Goal: Navigation & Orientation: Find specific page/section

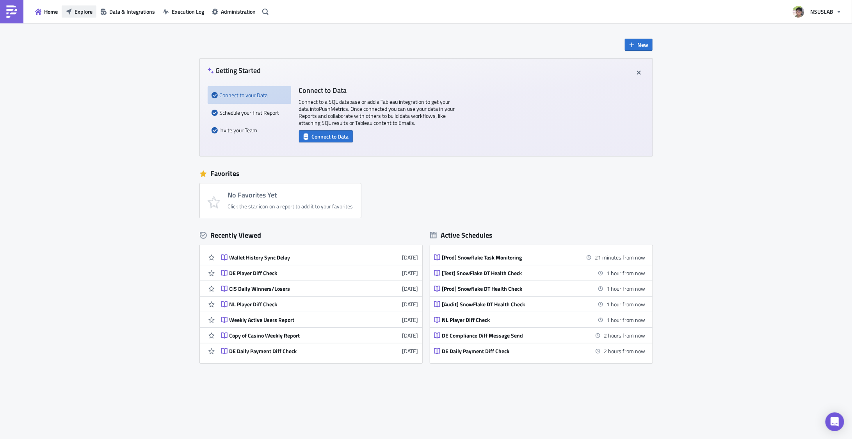
click at [86, 7] on button "Explore" at bounding box center [79, 11] width 35 height 12
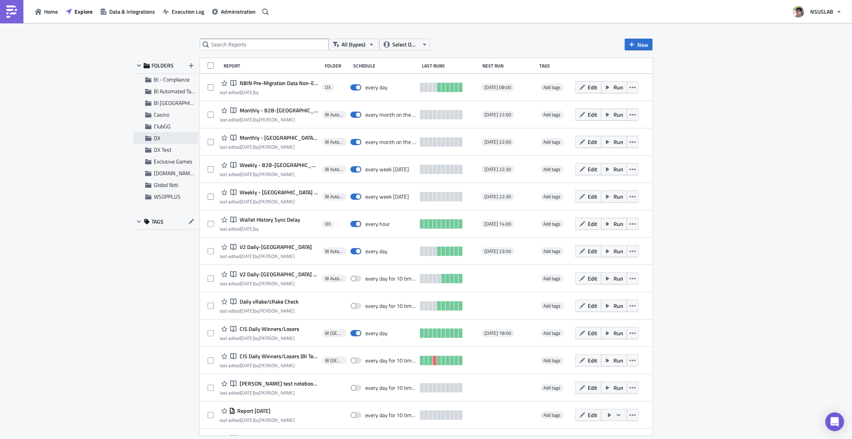
click at [162, 137] on span "DX" at bounding box center [175, 138] width 42 height 7
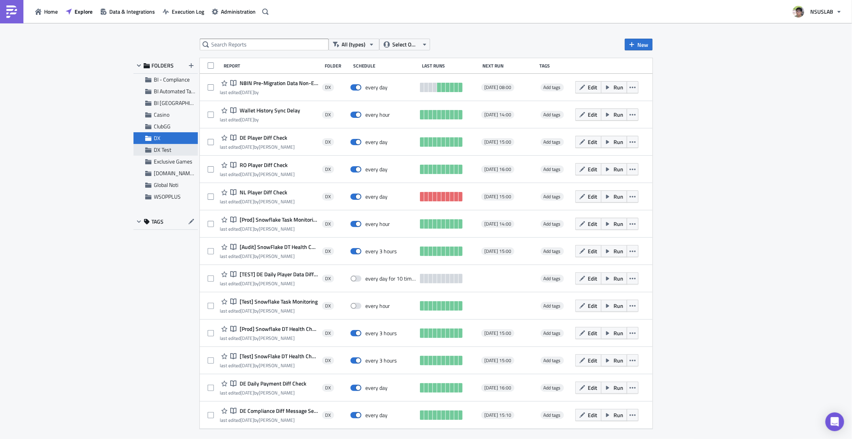
click at [167, 147] on span "DX Test" at bounding box center [163, 150] width 18 height 8
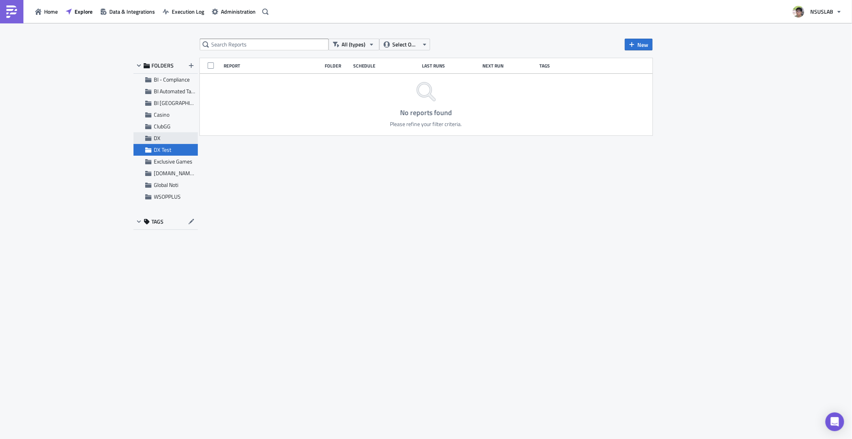
click at [161, 141] on span "DX" at bounding box center [175, 138] width 42 height 7
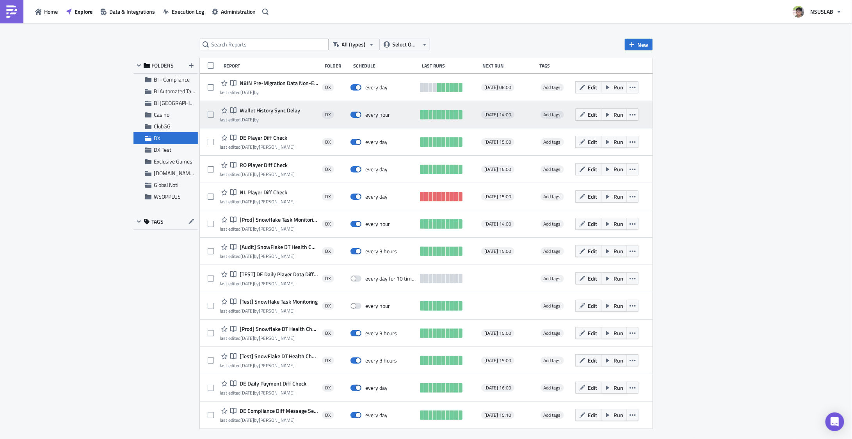
click at [269, 114] on div "Notebook Wallet History Sync Delay" at bounding box center [260, 110] width 80 height 9
click at [269, 112] on span "Wallet History Sync Delay" at bounding box center [269, 110] width 62 height 7
